Goal: Task Accomplishment & Management: Manage account settings

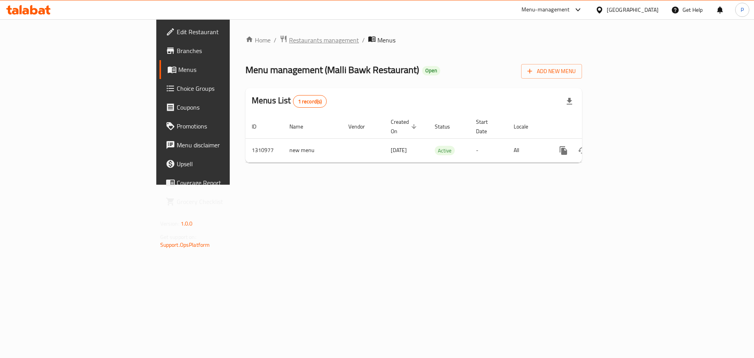
click at [289, 40] on span "Restaurants management" at bounding box center [324, 39] width 70 height 9
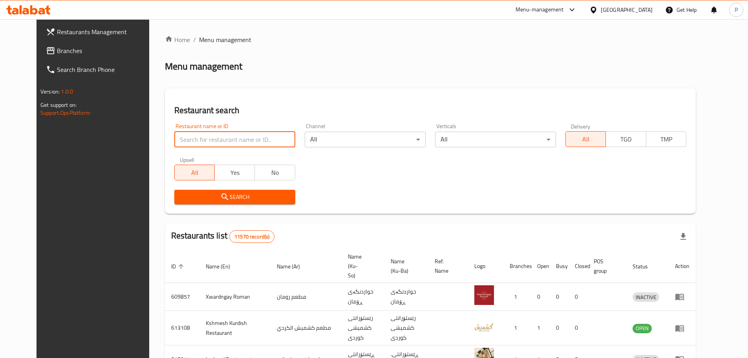
click at [241, 139] on input "search" at bounding box center [234, 140] width 121 height 16
type input "salad factory"
click button "Search" at bounding box center [234, 197] width 121 height 15
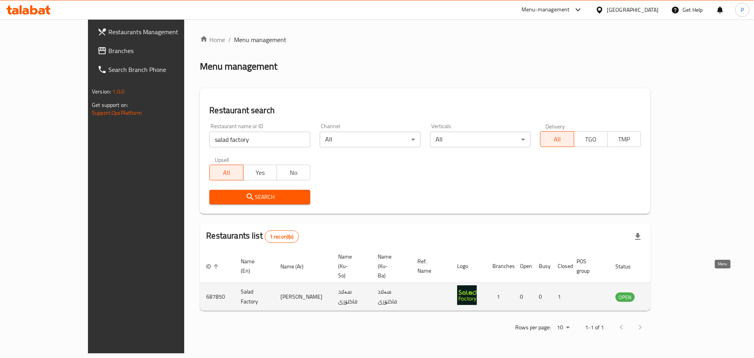
click at [666, 292] on icon "enhanced table" at bounding box center [660, 296] width 9 height 9
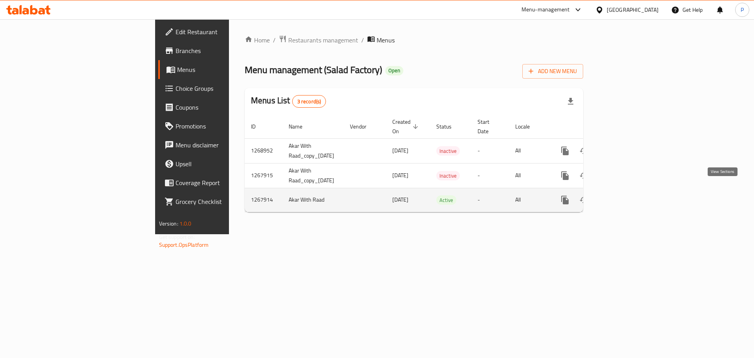
click at [626, 195] on icon "enhanced table" at bounding box center [621, 199] width 9 height 9
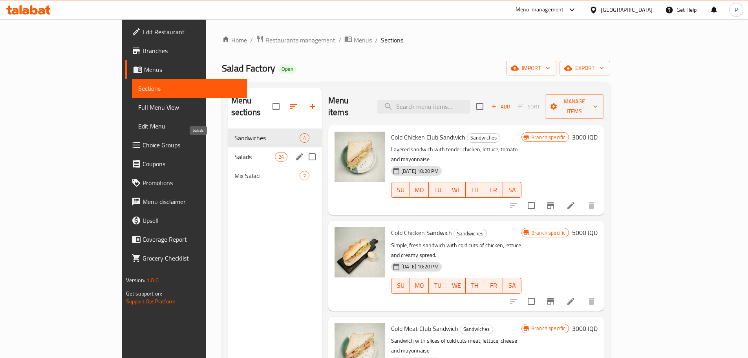
click at [234, 152] on span "Salads" at bounding box center [254, 156] width 40 height 9
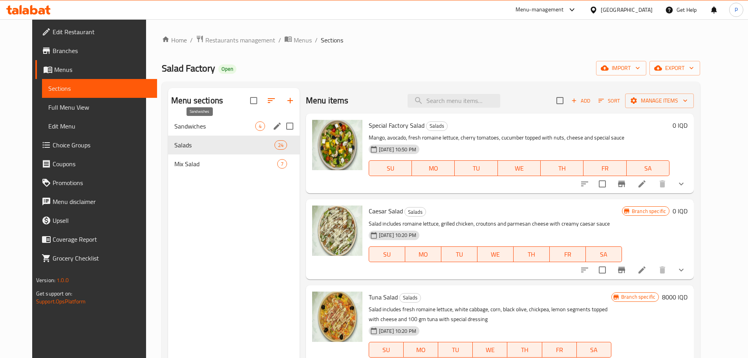
click at [212, 127] on span "Sandwiches" at bounding box center [214, 125] width 81 height 9
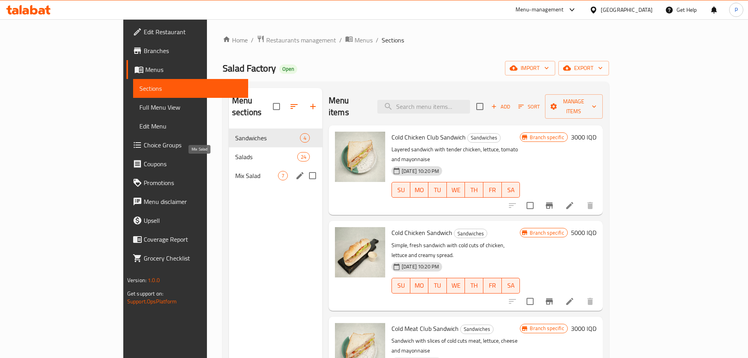
click at [235, 171] on span "Mix Salad" at bounding box center [256, 175] width 43 height 9
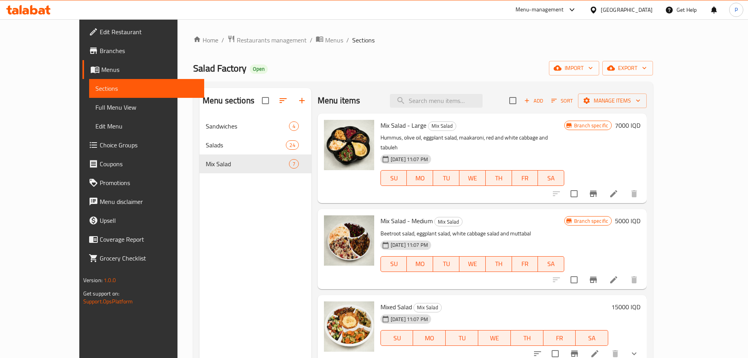
click at [391, 128] on span "Mix Salad - Large" at bounding box center [403, 125] width 46 height 12
copy h6 "Mix Salad - Large"
